Goal: Transaction & Acquisition: Purchase product/service

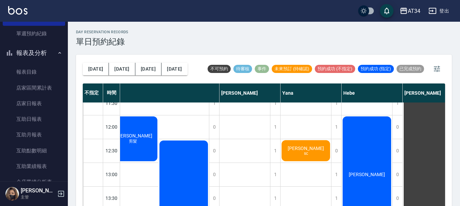
scroll to position [68, 486]
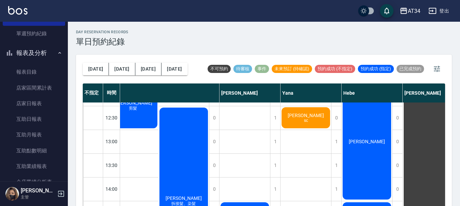
click at [317, 115] on div "彭r sc" at bounding box center [305, 117] width 51 height 23
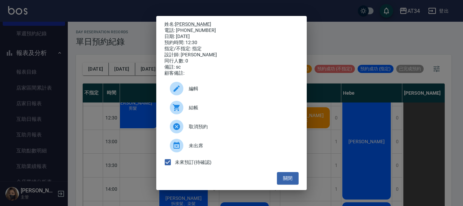
click at [188, 131] on div at bounding box center [179, 127] width 19 height 14
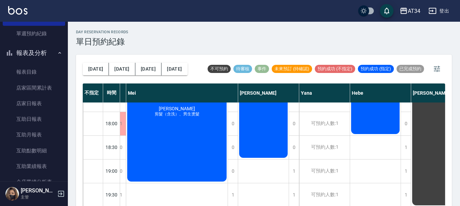
scroll to position [328, 467]
click at [437, 73] on button "button" at bounding box center [437, 69] width 16 height 16
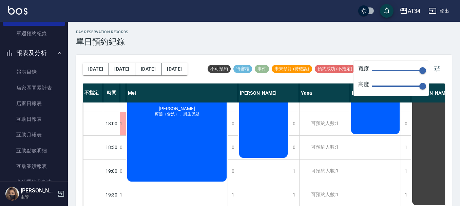
click at [405, 86] on span at bounding box center [397, 85] width 51 height 1
type input "46"
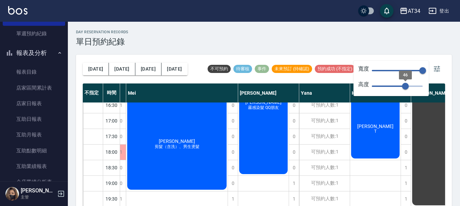
scroll to position [182, 467]
click at [398, 70] on span at bounding box center [397, 70] width 51 height 1
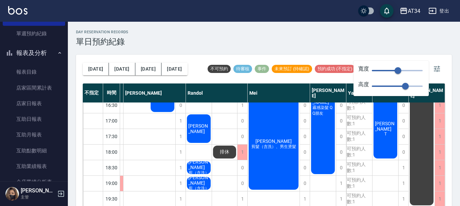
type input "46"
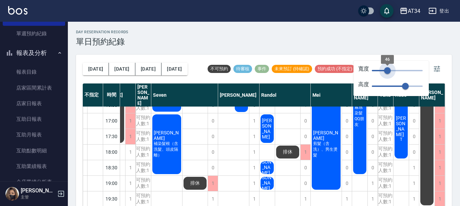
click at [387, 70] on span at bounding box center [380, 70] width 16 height 1
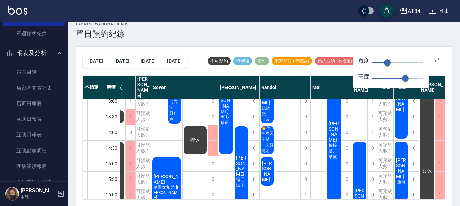
scroll to position [34, 39]
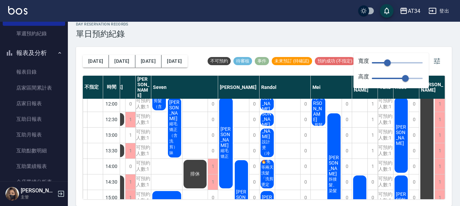
click at [362, 40] on div "day Reservation records 單日預約紀錄 今天 明天 後天 2025/10/05 不可預約 待審核 事件 未來預訂 (待確認) 預約成功 …" at bounding box center [264, 110] width 392 height 192
click at [352, 52] on div "今天 明天 後天 2025/10/05 不可預約 待審核 事件 未來預訂 (待確認) 預約成功 (不指定) 預約成功 (指定) 已完成預約" at bounding box center [264, 61] width 362 height 29
click at [435, 59] on icon "button" at bounding box center [437, 61] width 6 height 6
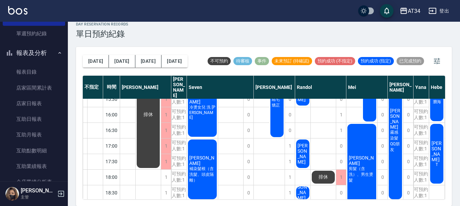
scroll to position [148, 39]
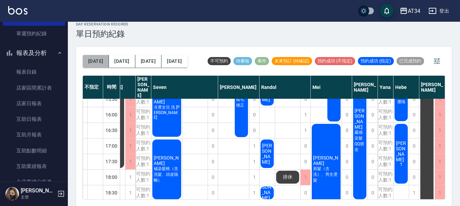
click at [98, 63] on button "今天" at bounding box center [96, 61] width 26 height 13
click at [438, 61] on icon "button" at bounding box center [437, 61] width 8 height 8
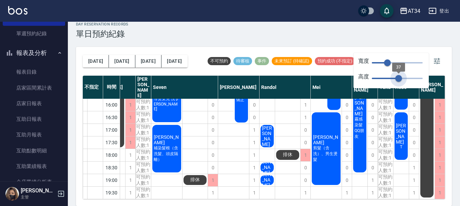
type input "35"
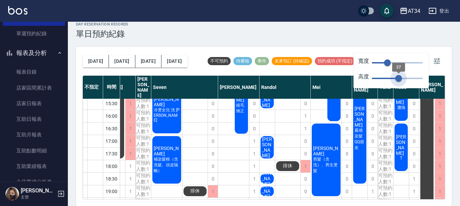
drag, startPoint x: 404, startPoint y: 78, endPoint x: 398, endPoint y: 79, distance: 7.0
click at [398, 79] on span "37" at bounding box center [398, 78] width 7 height 7
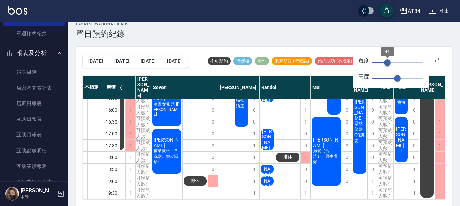
type input "44"
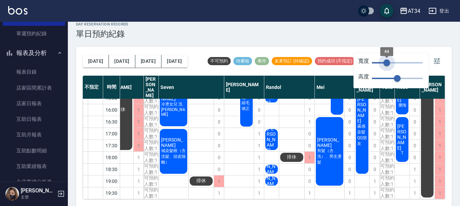
scroll to position [115, 30]
click at [387, 64] on span "44" at bounding box center [386, 62] width 7 height 7
click at [435, 62] on icon "button" at bounding box center [437, 61] width 8 height 8
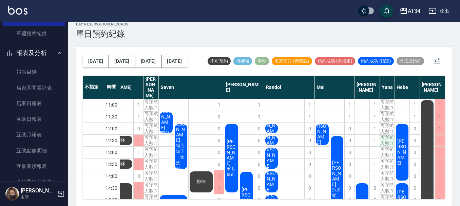
scroll to position [34, 30]
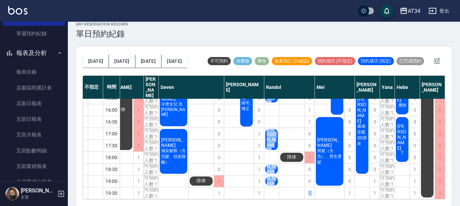
drag, startPoint x: 297, startPoint y: 193, endPoint x: 260, endPoint y: 198, distance: 37.3
click at [260, 198] on div "不指定 時間 Gina Wendy Seven annie Randol Mei Emily Yana Hebe Emma 11:00 11:30 12:00…" at bounding box center [264, 137] width 362 height 123
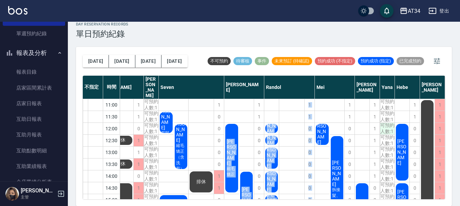
scroll to position [0, 0]
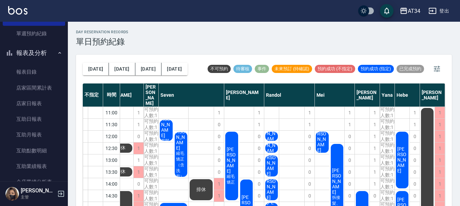
click at [303, 37] on div "day Reservation records 單日預約紀錄" at bounding box center [264, 38] width 376 height 17
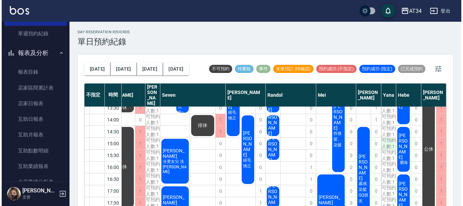
scroll to position [68, 30]
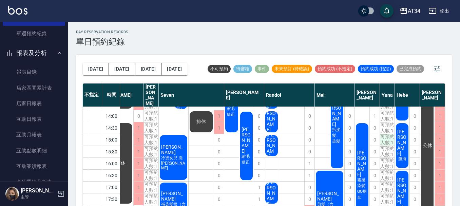
click at [386, 134] on div "可預約人數:1" at bounding box center [387, 140] width 15 height 12
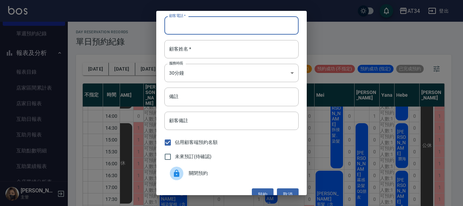
click at [200, 31] on input "顧客電話   *" at bounding box center [232, 25] width 134 height 18
type input "0979311927"
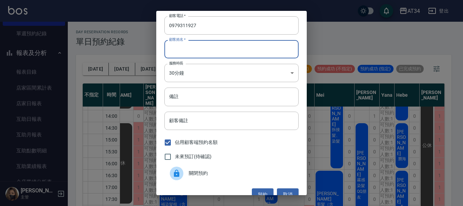
click at [195, 49] on input "顧客姓名   *" at bounding box center [232, 49] width 134 height 18
type input "N"
type input "宋先生"
click at [168, 157] on input "未來預訂(待確認)" at bounding box center [168, 157] width 14 height 14
checkbox input "true"
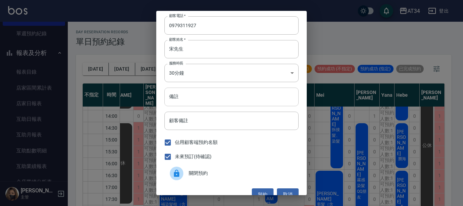
click at [198, 95] on input "備註" at bounding box center [232, 97] width 134 height 18
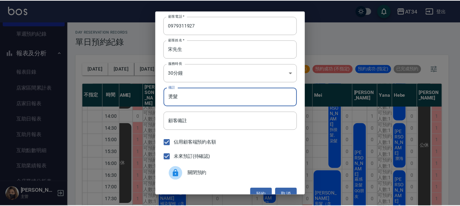
scroll to position [11, 0]
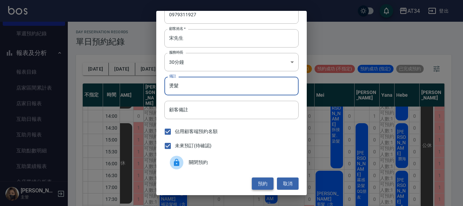
type input "燙髮"
click at [264, 183] on button "預約" at bounding box center [263, 183] width 22 height 13
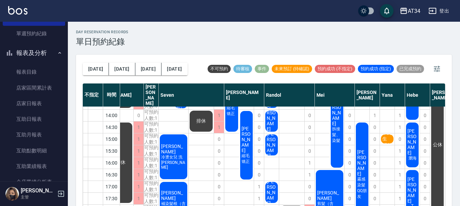
scroll to position [102, 27]
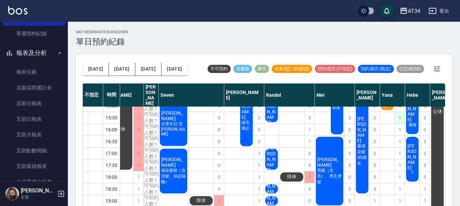
click at [399, 115] on div "1" at bounding box center [399, 118] width 10 height 12
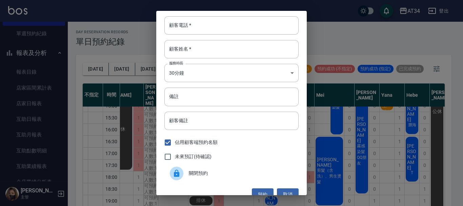
click at [400, 112] on div "顧客電話   * 顧客電話   * 顧客姓名   * 顧客姓名   * 服務時長 30分鐘 1 服務時長 備註 備註 顧客備註 顧客備註 佔用顧客端預約名額 …" at bounding box center [231, 103] width 463 height 206
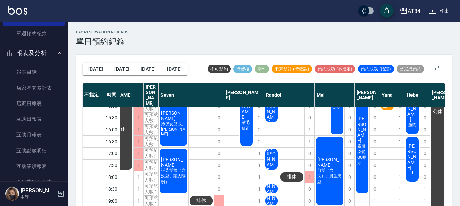
scroll to position [68, 27]
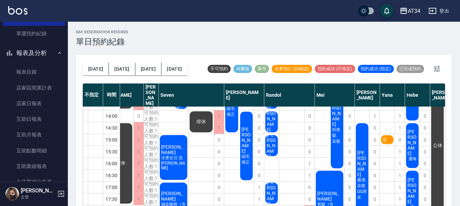
click at [391, 136] on div "宋先生 燙髮" at bounding box center [387, 146] width 15 height 214
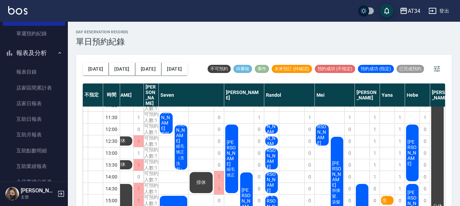
scroll to position [0, 27]
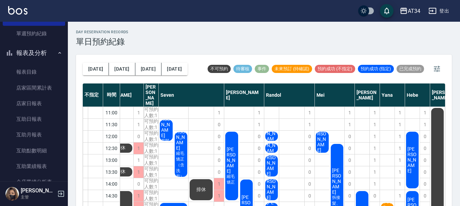
click at [272, 131] on span "李欣陵" at bounding box center [271, 133] width 13 height 27
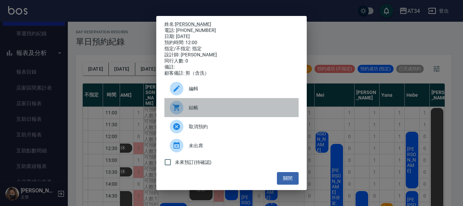
click at [226, 103] on div "結帳" at bounding box center [232, 107] width 134 height 19
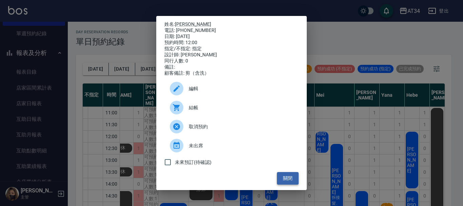
click at [282, 181] on button "關閉" at bounding box center [288, 178] width 22 height 13
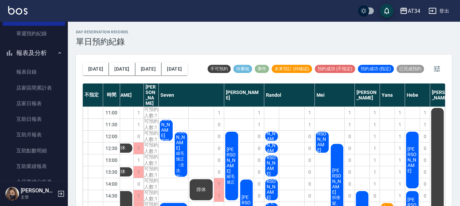
scroll to position [34, 27]
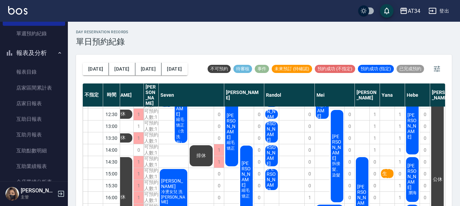
click at [392, 168] on span "宋先生" at bounding box center [387, 171] width 13 height 12
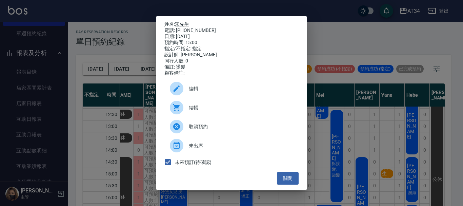
click at [335, 49] on div "姓名: 宋先生 電話: 0979311927 日期: 2025/10/05 預約時間: 15:00 指定/不指定: 指定 設計師: Yana 同行人數: 0 …" at bounding box center [231, 103] width 463 height 206
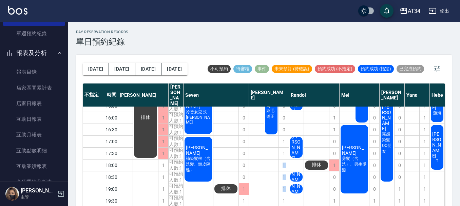
scroll to position [8, 0]
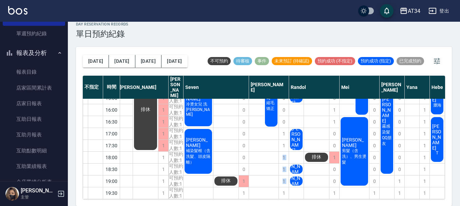
drag, startPoint x: 286, startPoint y: 200, endPoint x: 253, endPoint y: 203, distance: 33.3
click at [253, 203] on div "今天 明天 後天 2025/10/05 不可預約 待審核 事件 未來預訂 (待確認) 預約成功 (不指定) 預約成功 (指定) 已完成預約 不指定 時間 Gi…" at bounding box center [264, 126] width 376 height 159
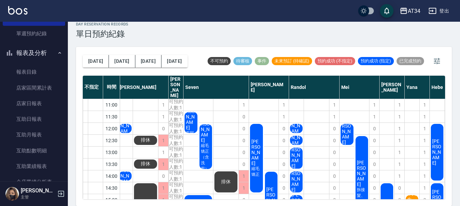
click at [119, 126] on div "12:00" at bounding box center [111, 128] width 17 height 12
click at [125, 126] on span "陳姵蓉" at bounding box center [125, 125] width 13 height 27
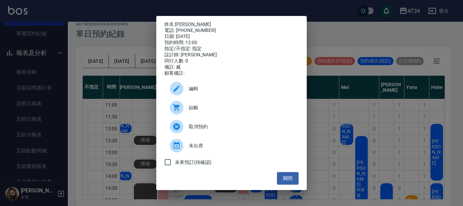
click at [223, 111] on span "結帳" at bounding box center [241, 107] width 104 height 7
click at [291, 190] on div "姓名: 陳姵蓉 電話: 0981564695 日期: 2025/10/05 預約時間: 12:00 指定/不指定: 指定 設計師: Gina 同行人數: 0 …" at bounding box center [231, 103] width 151 height 174
click at [290, 179] on button "關閉" at bounding box center [288, 178] width 22 height 13
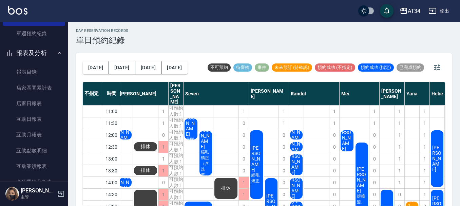
scroll to position [0, 0]
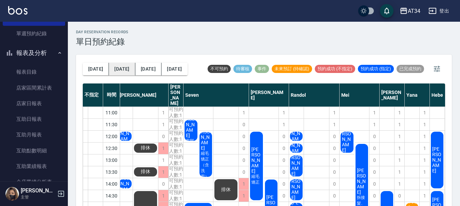
click at [110, 73] on button "明天" at bounding box center [122, 69] width 26 height 13
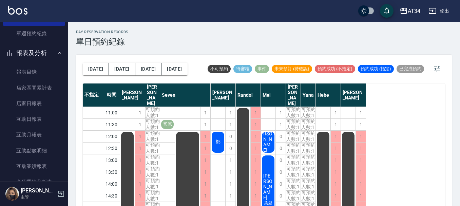
click at [93, 69] on button "今天" at bounding box center [96, 69] width 26 height 13
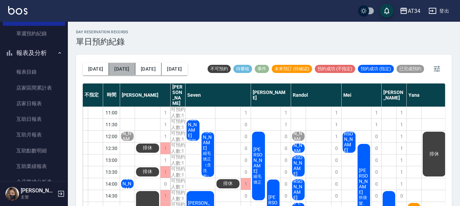
click at [116, 66] on button "明天" at bounding box center [122, 69] width 26 height 13
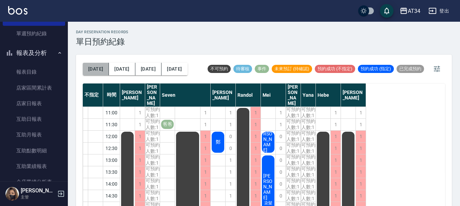
click at [97, 71] on button "今天" at bounding box center [96, 69] width 26 height 13
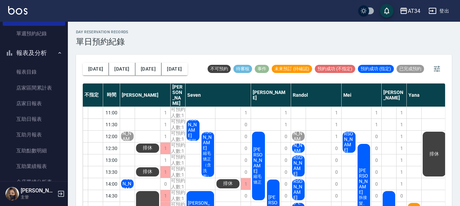
click at [194, 123] on span "盧怡珊" at bounding box center [193, 124] width 13 height 27
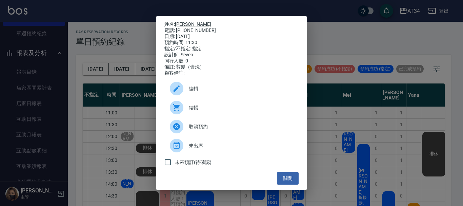
click at [195, 111] on span "結帳" at bounding box center [241, 107] width 104 height 7
click at [285, 184] on button "關閉" at bounding box center [288, 178] width 22 height 13
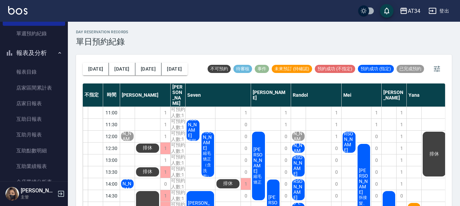
click at [206, 152] on span "縮毛矯正（含洗剪）妹" at bounding box center [207, 168] width 13 height 35
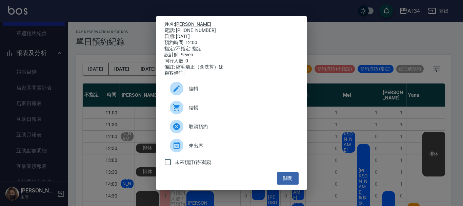
click at [192, 111] on span "結帳" at bounding box center [241, 107] width 104 height 7
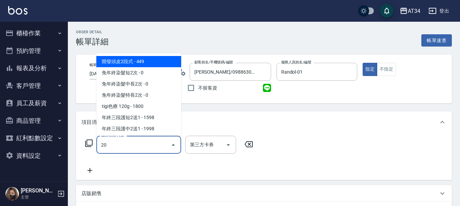
type input "201"
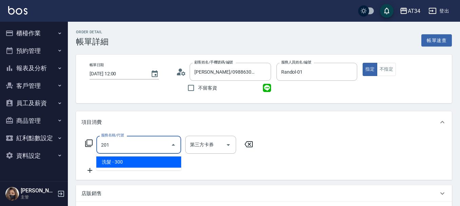
type input "30"
type input "洗髮(201)"
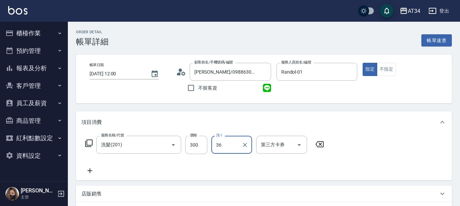
type input "張可芮-36"
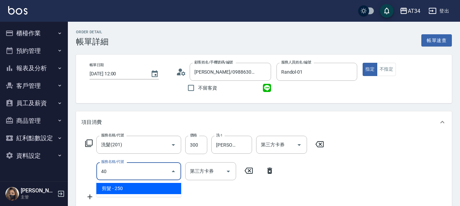
type input "401"
type input "50"
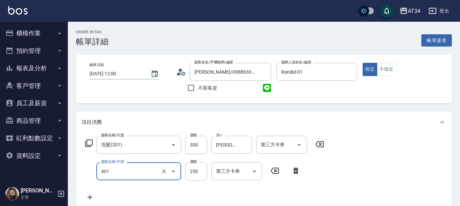
type input "剪髮(401)"
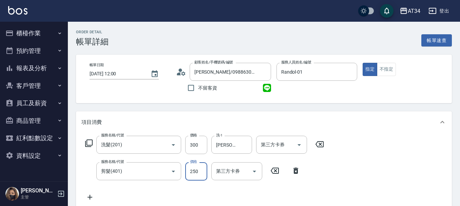
type input "5"
type input "30"
type input "50"
type input "80"
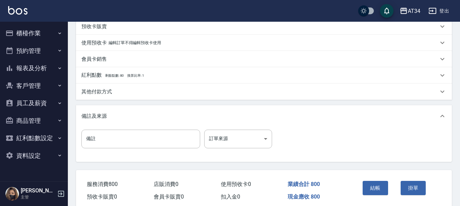
scroll to position [239, 0]
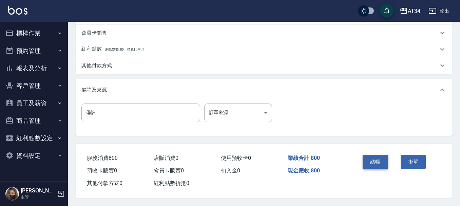
type input "500"
click at [373, 156] on button "結帳" at bounding box center [375, 162] width 25 height 14
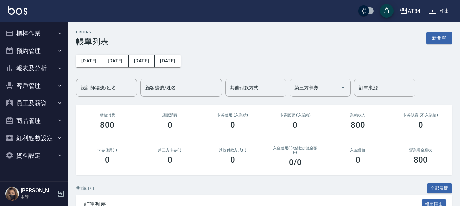
click at [373, 156] on div "0" at bounding box center [358, 159] width 46 height 9
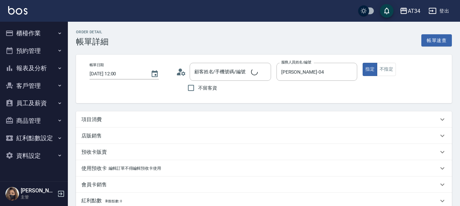
type input "2025/10/05 12:00"
type input "Gina-04"
type input "威"
type input "陳姵蓉/0981564695/840104"
click at [140, 122] on div "項目消費" at bounding box center [259, 119] width 357 height 7
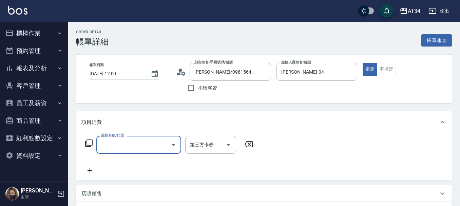
click at [138, 150] on input "服務名稱/代號" at bounding box center [133, 145] width 69 height 12
type input "401"
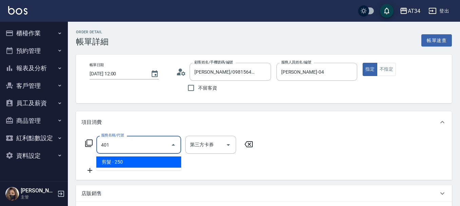
type input "20"
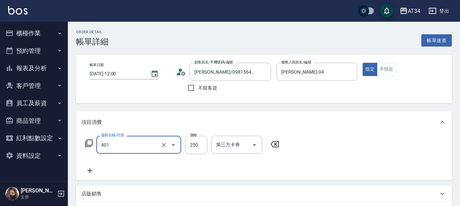
type input "剪髮(401)"
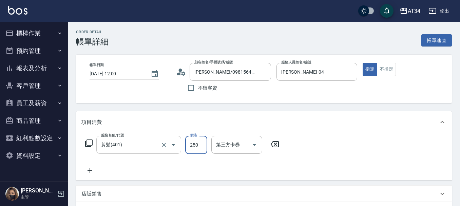
type input "0"
type input "32"
type input "30"
type input "320"
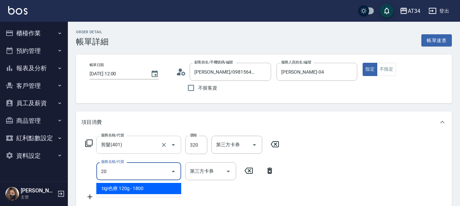
type input "201"
type input "60"
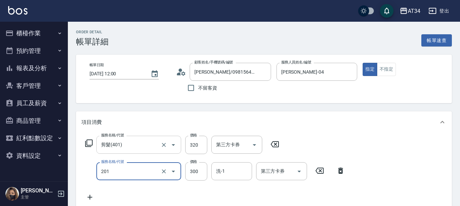
type input "洗髮(201)"
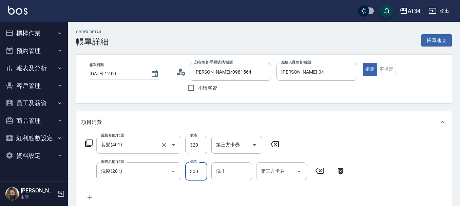
type input "2"
type input "30"
type input "200"
type input "50"
type input "200"
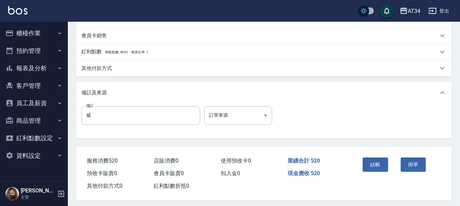
scroll to position [239, 0]
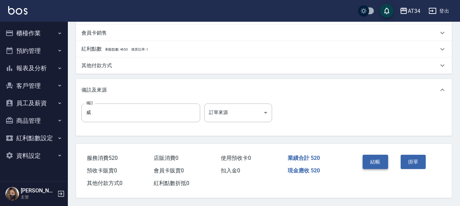
click at [374, 160] on button "結帳" at bounding box center [375, 162] width 25 height 14
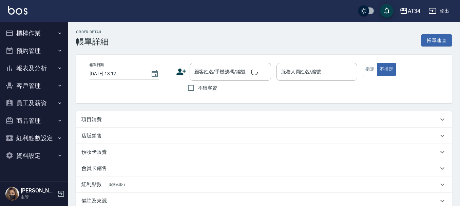
click at [117, 118] on div "項目消費" at bounding box center [259, 119] width 357 height 7
type input "[DATE] 11:30"
type input "Seven-05"
type input "剪髮（含洗）"
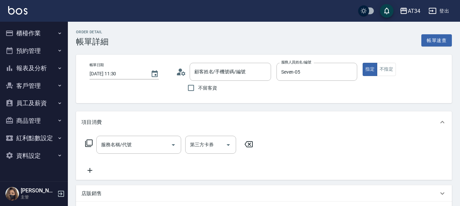
type input "[PERSON_NAME]/0912926701/0912926701"
click at [120, 147] on div "服務名稱/代號 服務名稱/代號" at bounding box center [138, 145] width 85 height 18
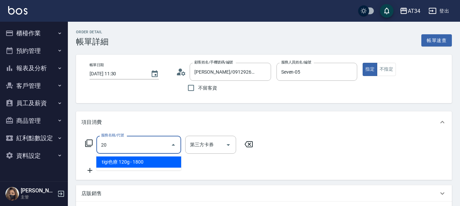
type input "201"
type input "30"
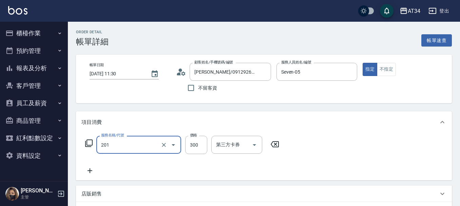
type input "洗髮(201)"
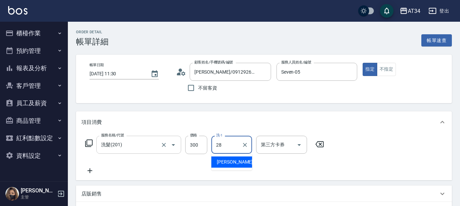
type input "[PERSON_NAME]-28"
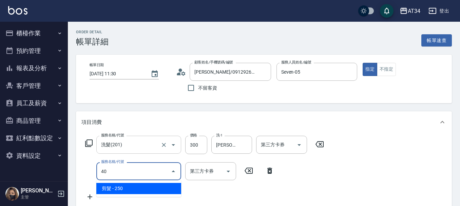
type input "401"
type input "50"
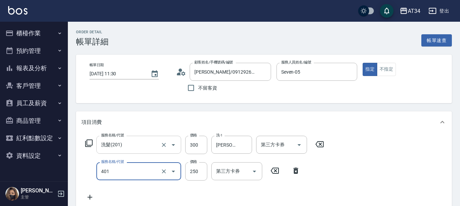
type input "剪髮(401)"
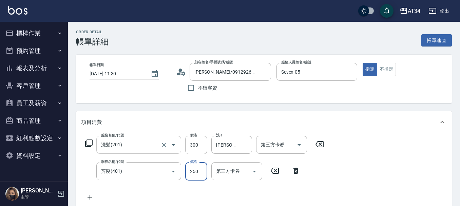
type input "30"
type input "60"
type input "90"
type input "600"
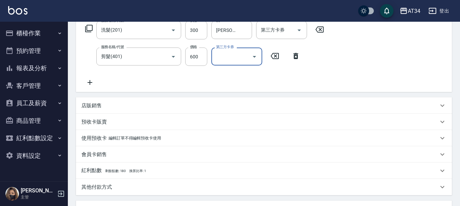
scroll to position [204, 0]
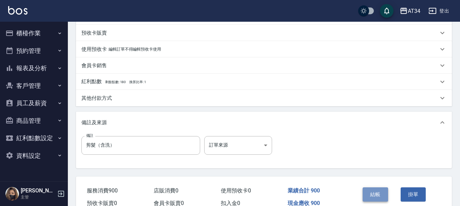
click at [377, 195] on button "結帳" at bounding box center [375, 194] width 25 height 14
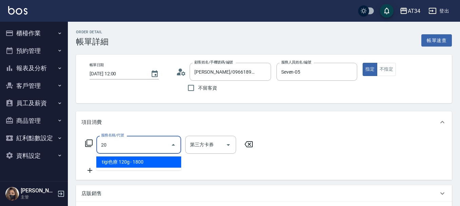
type input "201"
type input "30"
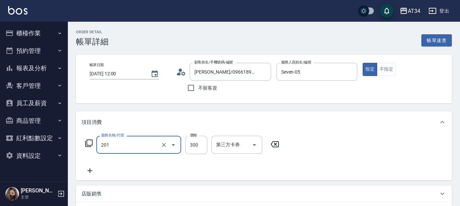
type input "洗髮(201)"
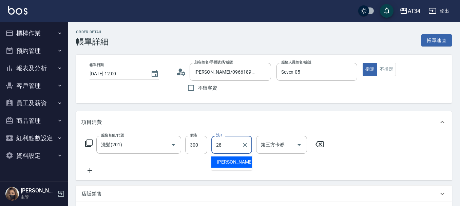
type input "[PERSON_NAME]-28"
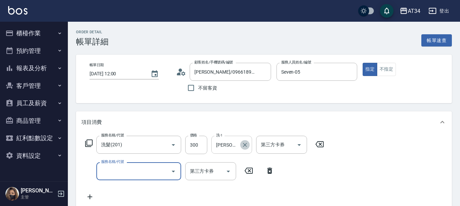
click at [245, 147] on icon "Clear" at bounding box center [244, 144] width 7 height 7
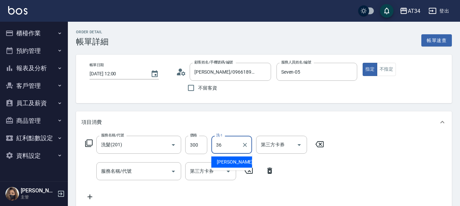
type input "[PERSON_NAME]-36"
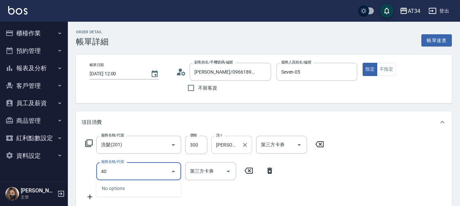
type input "401"
type input "50"
type input "剪髮(401)"
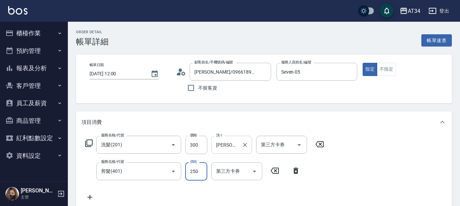
type input "30"
type input "60"
type input "90"
type input "600"
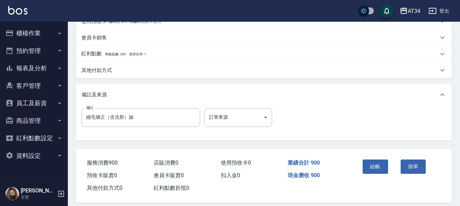
scroll to position [239, 0]
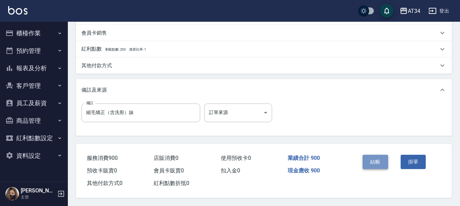
click at [370, 160] on button "結帳" at bounding box center [375, 162] width 25 height 14
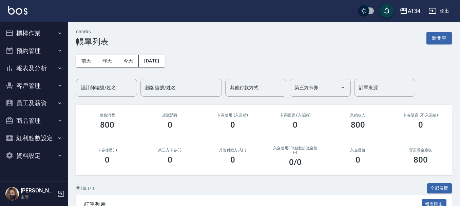
click at [43, 28] on button "櫃檯作業" at bounding box center [34, 33] width 62 height 18
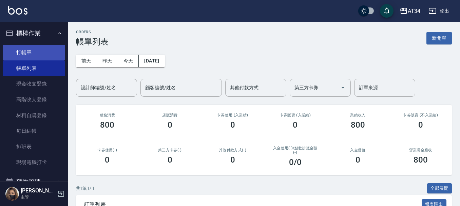
click at [45, 54] on link "打帳單" at bounding box center [34, 53] width 62 height 16
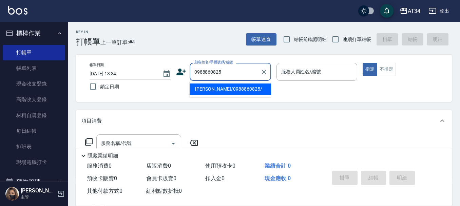
type input "[PERSON_NAME]/0988860825/"
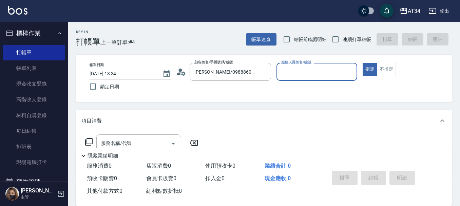
type input "[PERSON_NAME]-02"
click at [363, 63] on button "指定" at bounding box center [370, 69] width 15 height 13
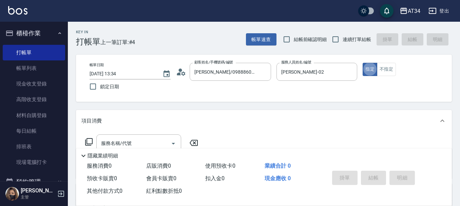
type button "true"
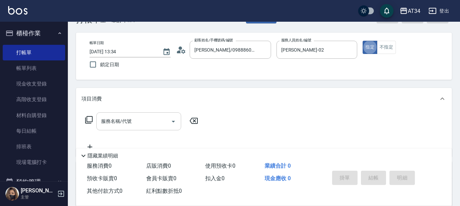
scroll to position [34, 0]
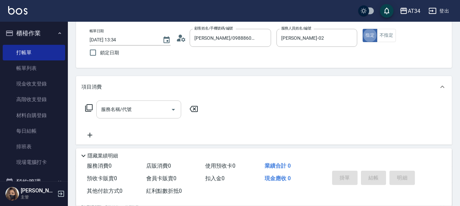
click at [147, 110] on input "服務名稱/代號" at bounding box center [133, 109] width 69 height 12
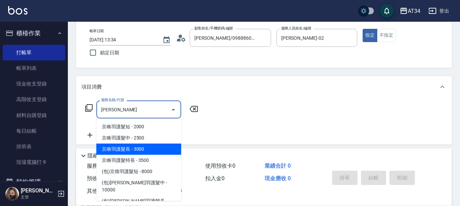
click at [151, 146] on span "京喚羽護髮長 - 3000" at bounding box center [138, 148] width 85 height 11
type input "京喚羽護髮長(631)"
type input "300"
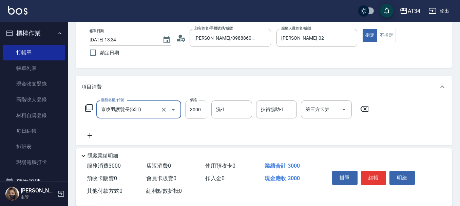
type input "京喚羽護髮長(631)"
click at [194, 106] on input "3000" at bounding box center [196, 109] width 22 height 18
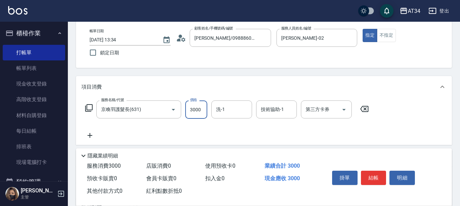
type input "3"
type input "0"
type input "315"
type input "30"
type input "3150"
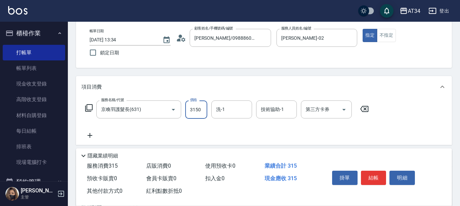
type input "310"
type input "3150"
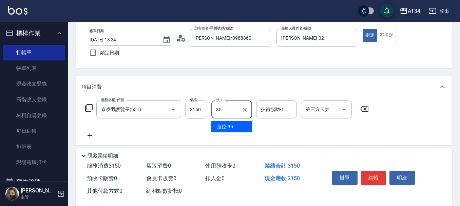
type input "拉拉-35"
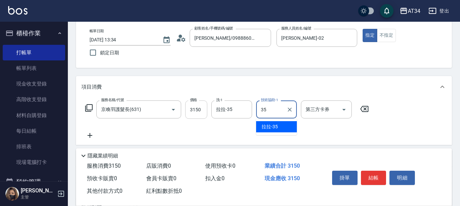
type input "拉拉-35"
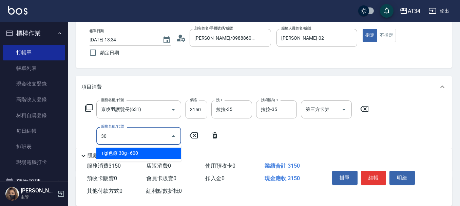
type input "301"
type input "460"
type input "燙髮(301)"
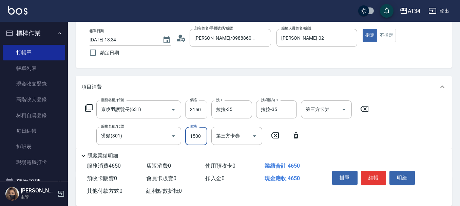
type input "2"
type input "310"
type input "250"
type input "340"
type input "2500"
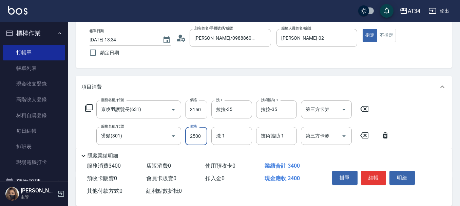
type input "560"
type input "2500"
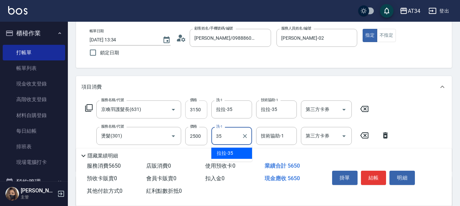
type input "拉拉-35"
